Goal: Information Seeking & Learning: Learn about a topic

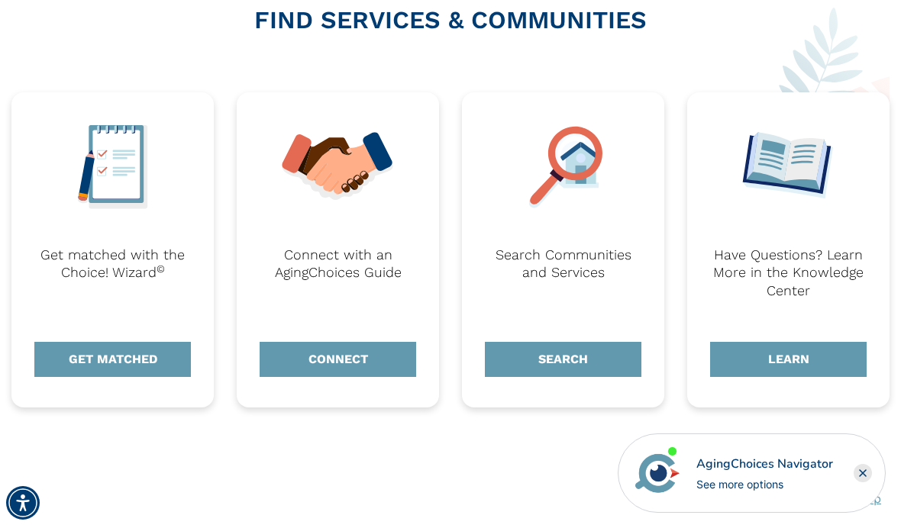
scroll to position [615, 0]
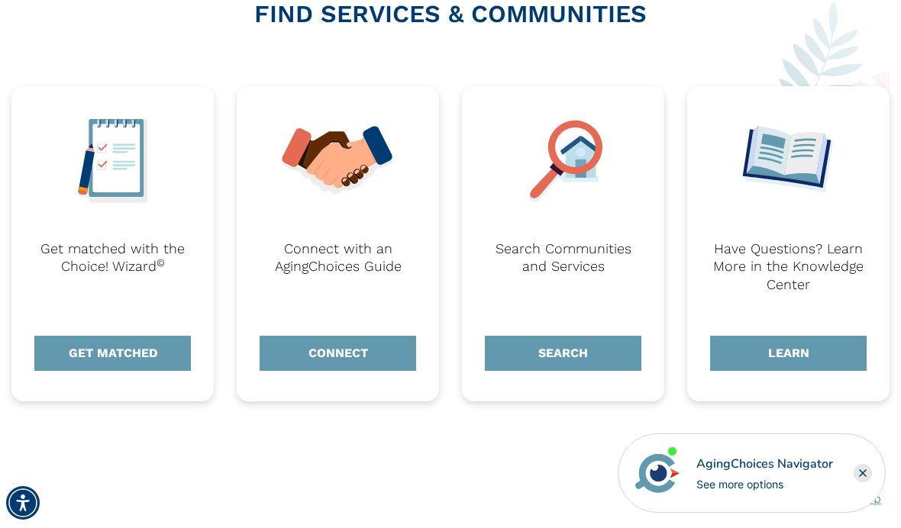
click at [560, 353] on link "SEARCH" at bounding box center [563, 353] width 157 height 35
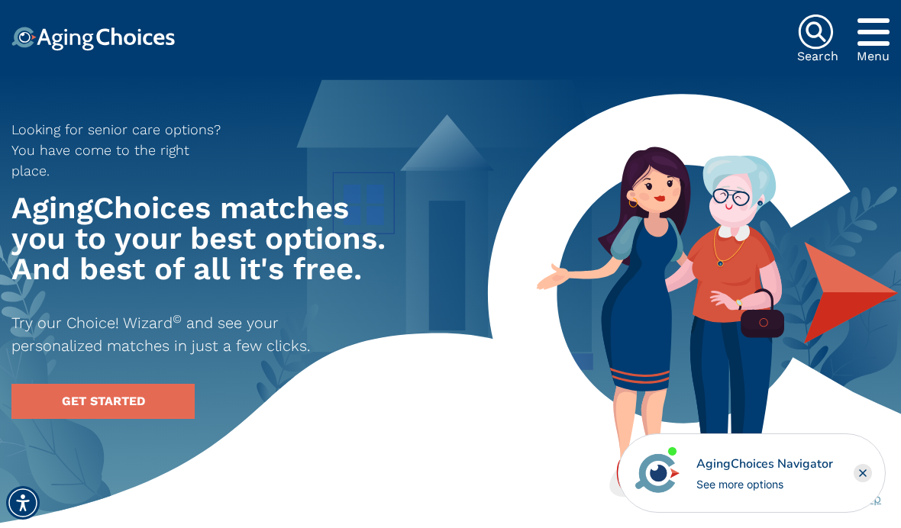
scroll to position [670, 0]
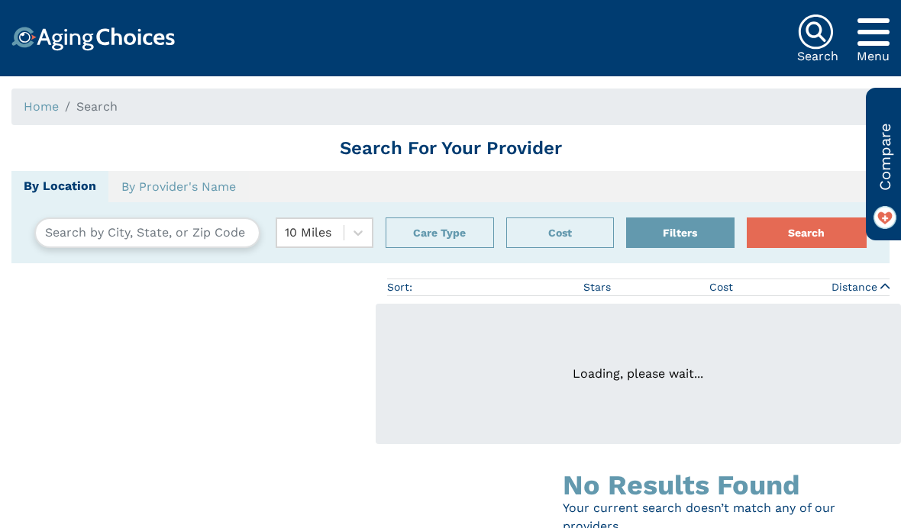
type input "[GEOGRAPHIC_DATA], [US_STATE], [GEOGRAPHIC_DATA] 95141"
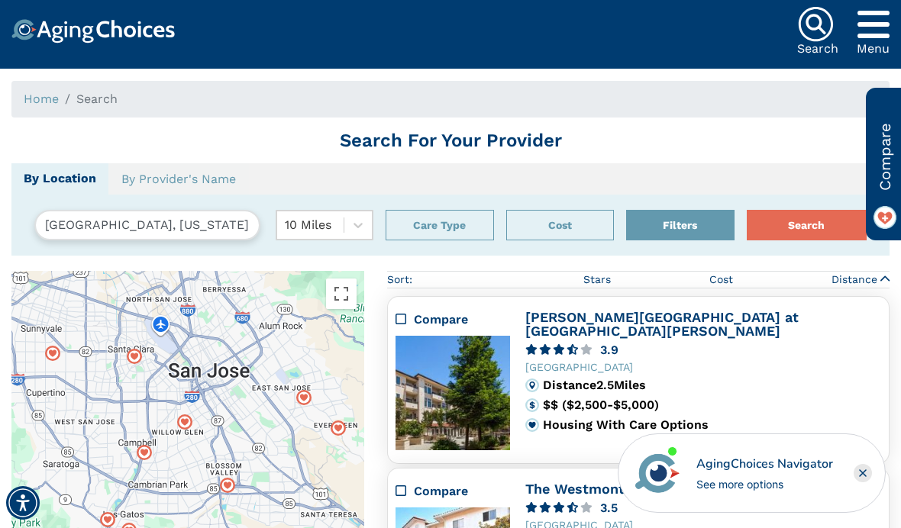
scroll to position [7, 0]
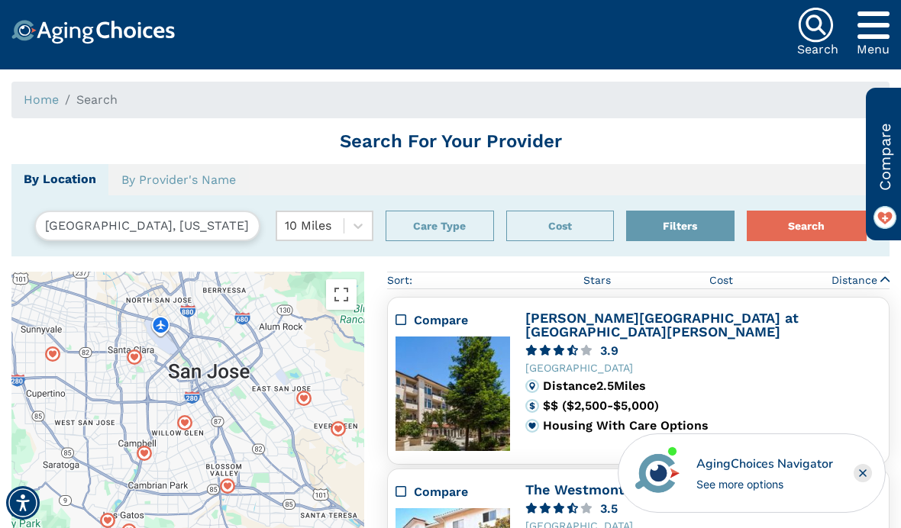
click at [695, 218] on button "Filters" at bounding box center [680, 226] width 108 height 31
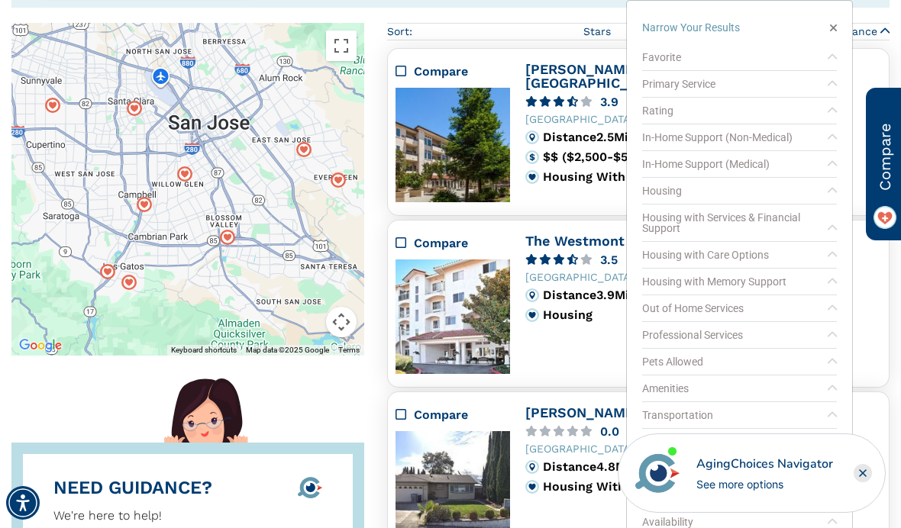
scroll to position [257, 0]
click at [784, 280] on div "Housing with Memory Support" at bounding box center [739, 281] width 195 height 27
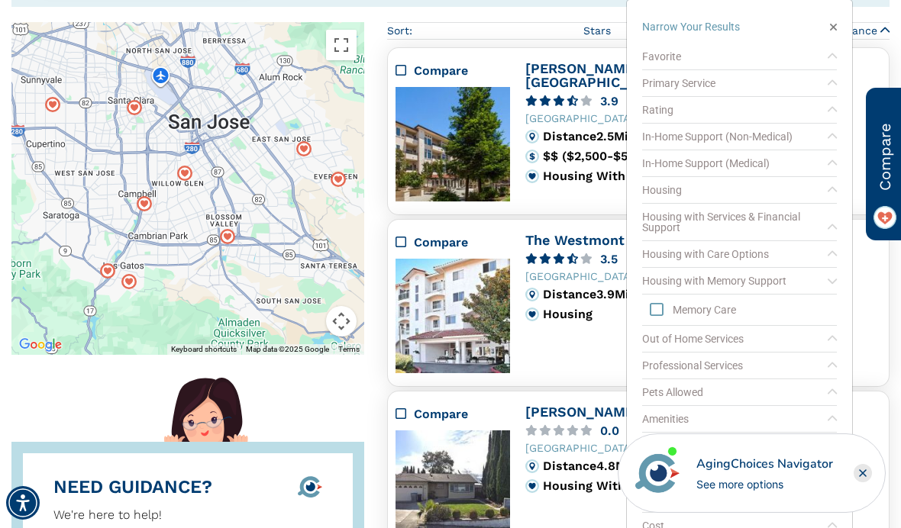
click at [783, 282] on div "Housing with Memory Support" at bounding box center [739, 281] width 195 height 27
click at [791, 276] on div "Housing with Memory Support" at bounding box center [739, 281] width 195 height 27
click at [662, 314] on icon "Memory Care" at bounding box center [657, 309] width 14 height 15
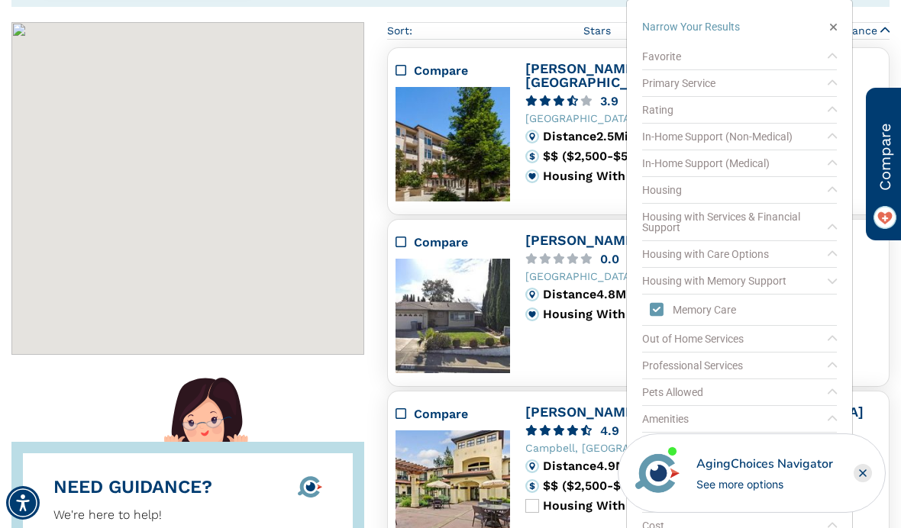
scroll to position [278, 0]
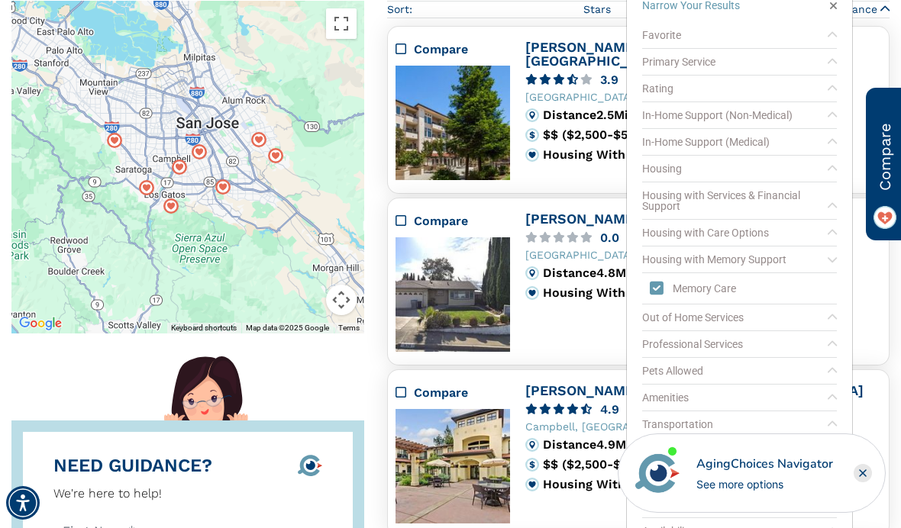
click at [611, 350] on div "Compare [PERSON_NAME] Residential Care Home 0.0 [GEOGRAPHIC_DATA] Distance 4.8 …" at bounding box center [638, 281] width 486 height 139
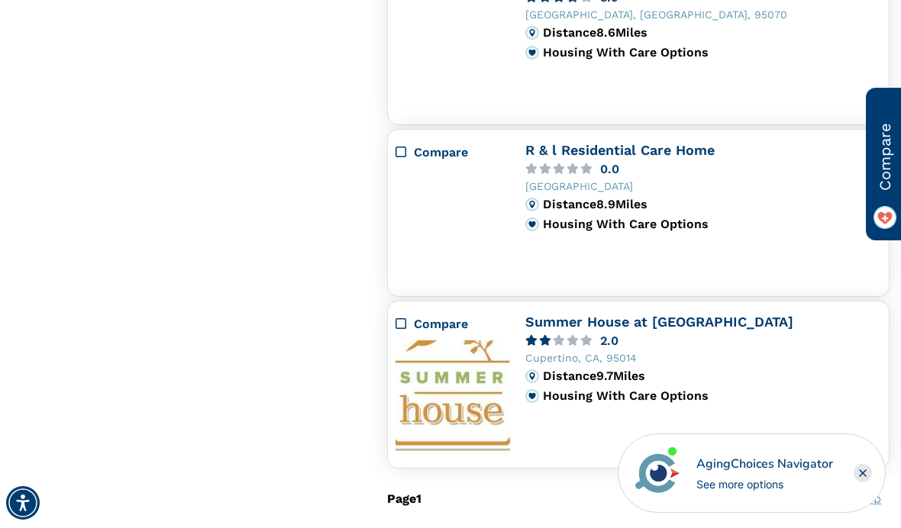
scroll to position [1550, 0]
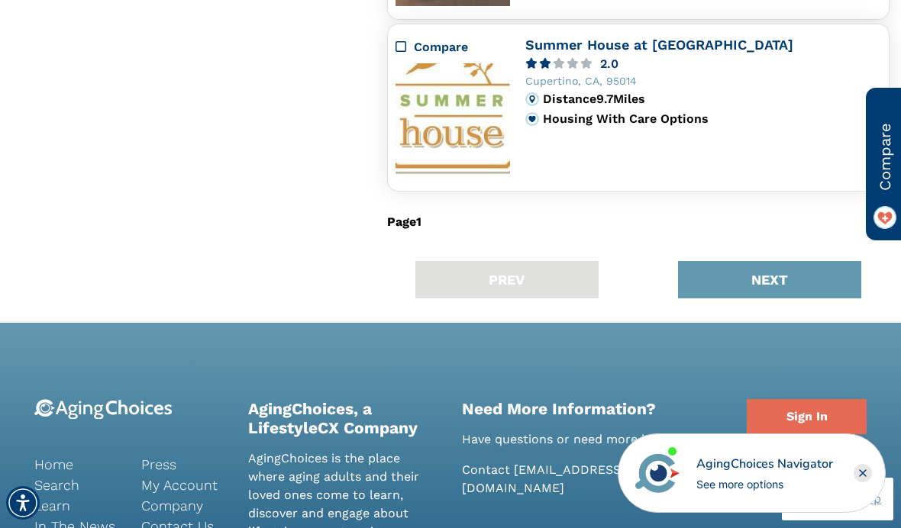
click at [796, 272] on button "NEXT" at bounding box center [769, 279] width 183 height 37
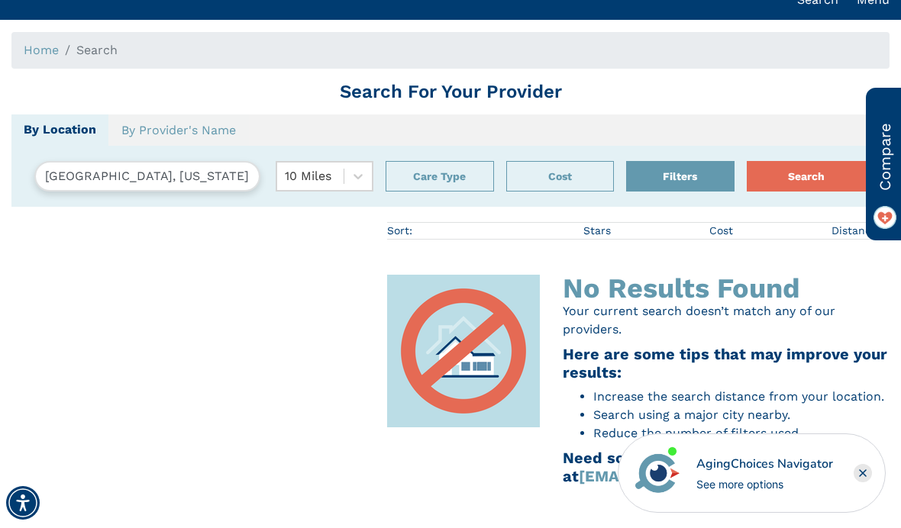
scroll to position [56, 0]
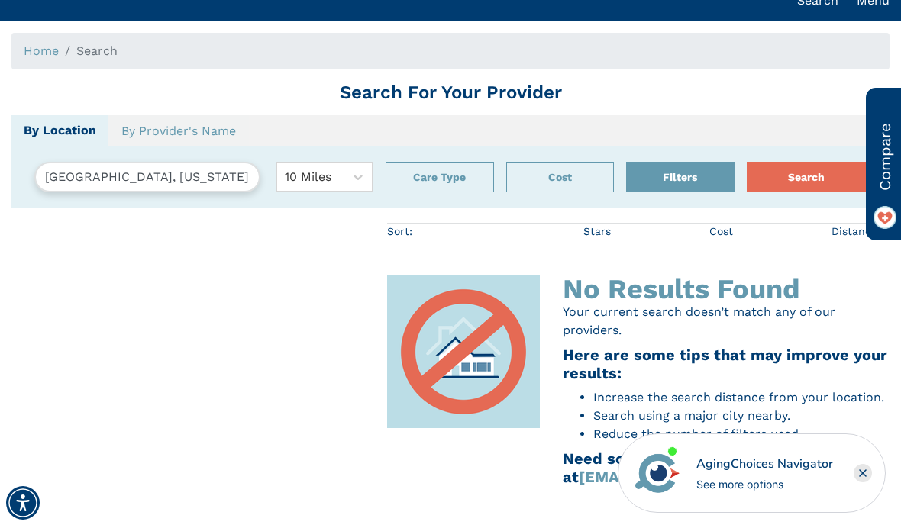
click at [445, 172] on button "Care Type" at bounding box center [440, 177] width 108 height 31
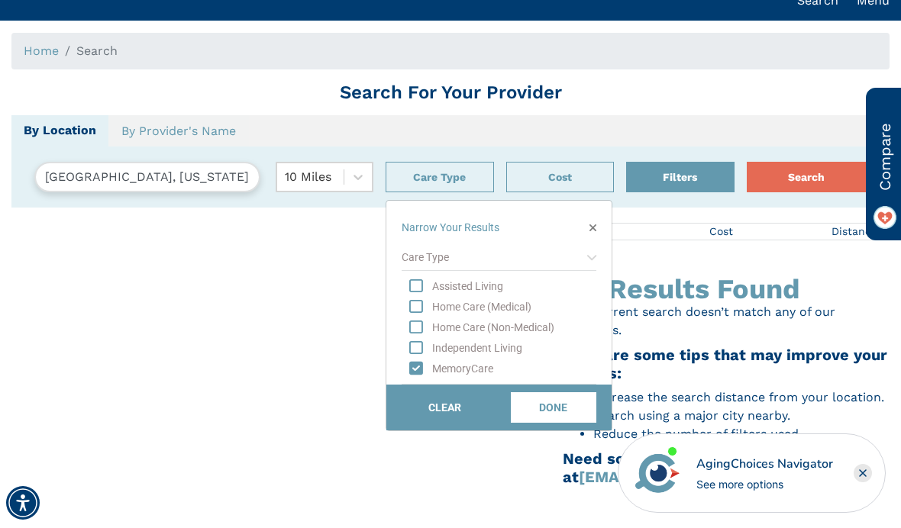
click at [554, 411] on button "DONE" at bounding box center [554, 407] width 86 height 31
